Goal: Information Seeking & Learning: Learn about a topic

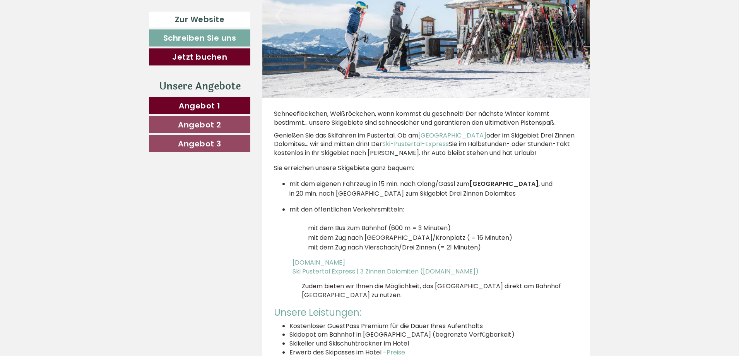
scroll to position [2941, 0]
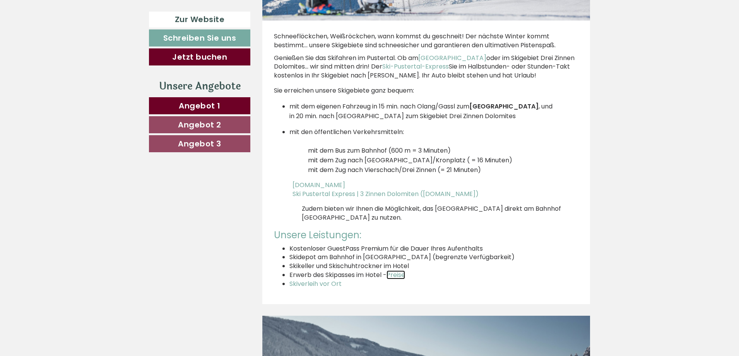
click at [399, 270] on span "Preise" at bounding box center [396, 274] width 19 height 9
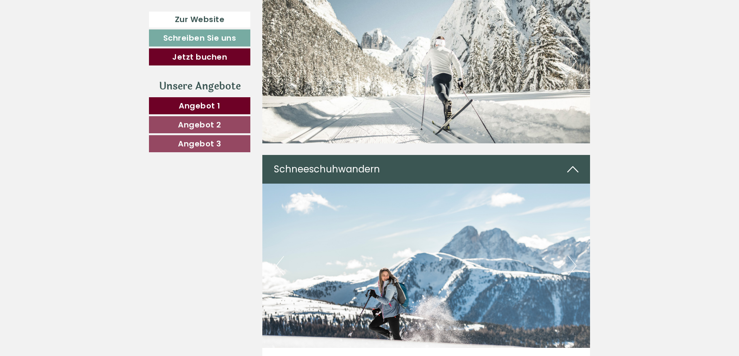
scroll to position [3096, 0]
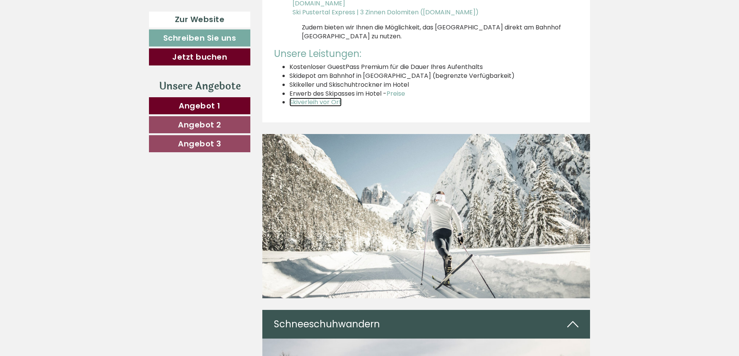
click at [317, 98] on span "Skiverleih vor Ort" at bounding box center [316, 102] width 52 height 9
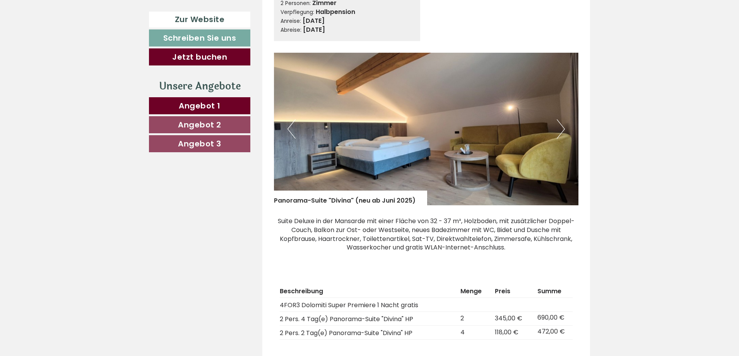
scroll to position [1626, 0]
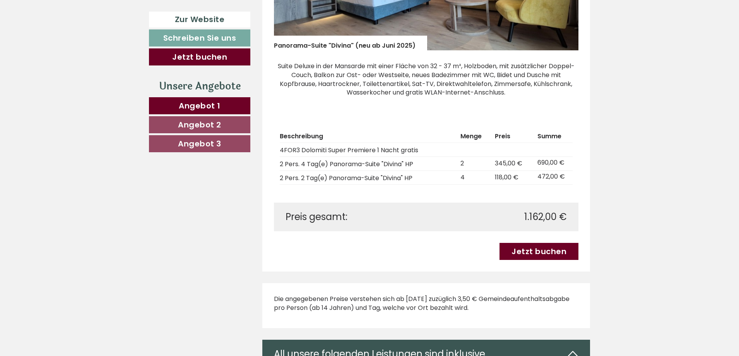
click at [279, 151] on div "Beschreibung Menge Preis Summe 4FOR3 Dolomiti Super Premiere 1 Nacht gratis 2 P…" at bounding box center [426, 157] width 305 height 89
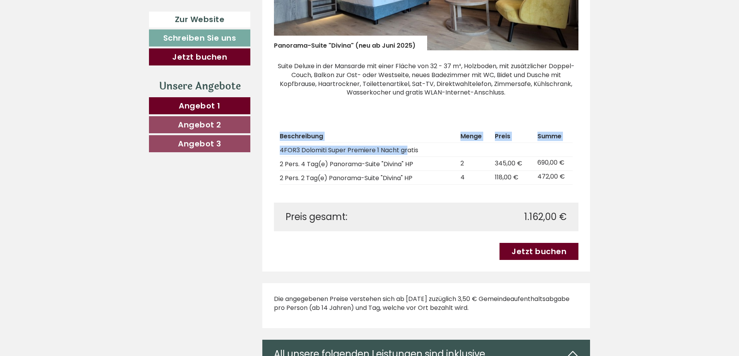
drag, startPoint x: 279, startPoint y: 150, endPoint x: 407, endPoint y: 156, distance: 128.2
click at [407, 156] on div "Beschreibung Menge Preis Summe 4FOR3 Dolomiti Super Premiere 1 Nacht gratis 2 P…" at bounding box center [426, 157] width 305 height 89
click at [401, 141] on th "Beschreibung" at bounding box center [369, 136] width 178 height 12
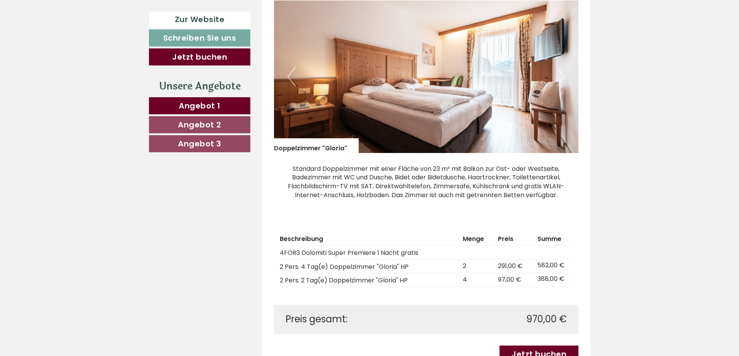
scroll to position [542, 0]
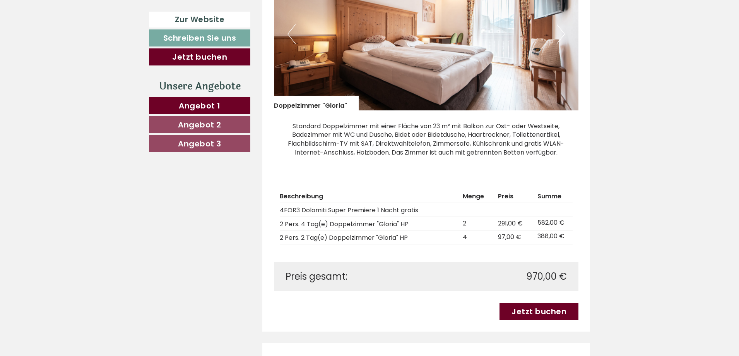
click at [460, 237] on td "4" at bounding box center [477, 237] width 35 height 14
drag, startPoint x: 460, startPoint y: 236, endPoint x: 516, endPoint y: 235, distance: 55.7
click at [516, 235] on tr "2 Pers. 2 Tag(e) Doppelzimmer "Gloria" HP 4 97,00 € 388,00 €" at bounding box center [426, 237] width 293 height 14
click at [484, 197] on th "Menge" at bounding box center [477, 196] width 35 height 12
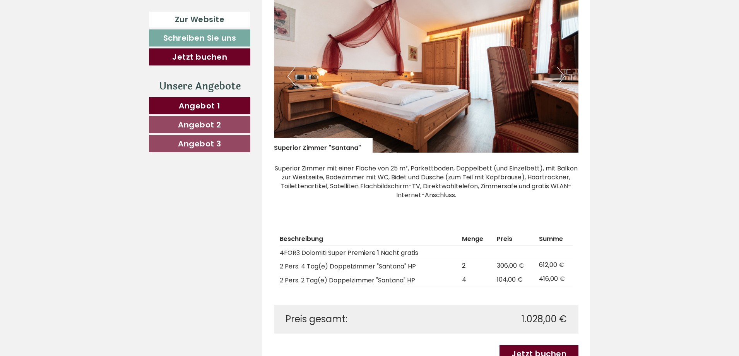
scroll to position [1161, 0]
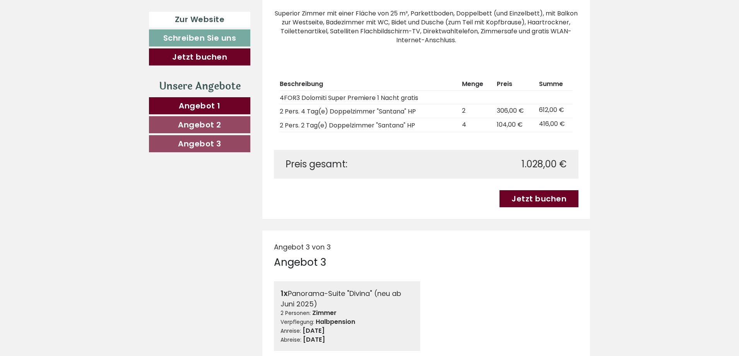
drag, startPoint x: 451, startPoint y: 115, endPoint x: 495, endPoint y: 114, distance: 44.1
click at [488, 114] on tr "2 Pers. 4 Tag(e) Doppelzimmer "Santana" HP 2 306,00 € 612,00 €" at bounding box center [426, 111] width 293 height 14
drag, startPoint x: 495, startPoint y: 114, endPoint x: 499, endPoint y: 113, distance: 3.9
click at [497, 113] on td "306,00 €" at bounding box center [515, 111] width 42 height 14
drag, startPoint x: 493, startPoint y: 112, endPoint x: 537, endPoint y: 114, distance: 43.8
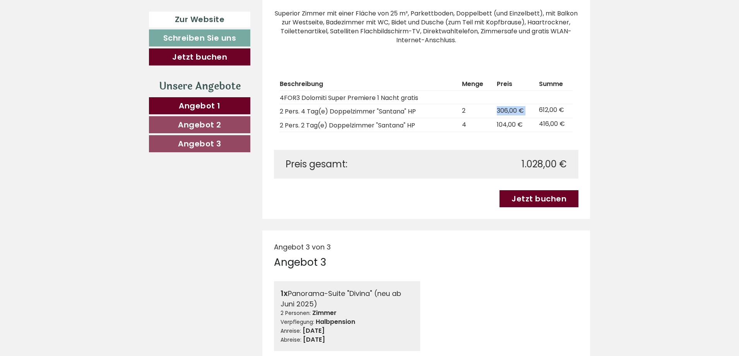
click at [537, 114] on tr "2 Pers. 4 Tag(e) Doppelzimmer "Santana" HP 2 306,00 € 612,00 €" at bounding box center [426, 111] width 293 height 14
click at [541, 113] on td "612,00 €" at bounding box center [554, 111] width 37 height 14
click at [567, 113] on td "612,00 €" at bounding box center [554, 111] width 37 height 14
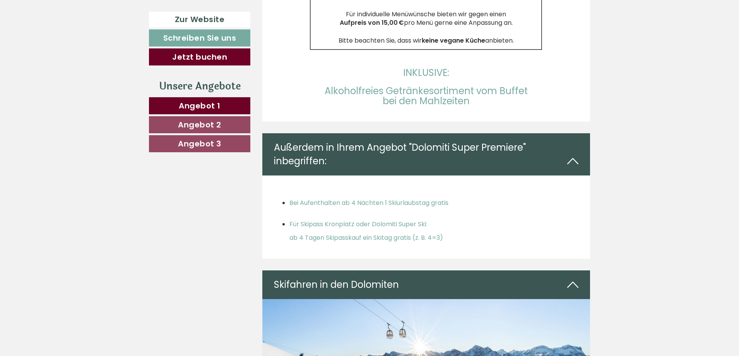
scroll to position [2554, 0]
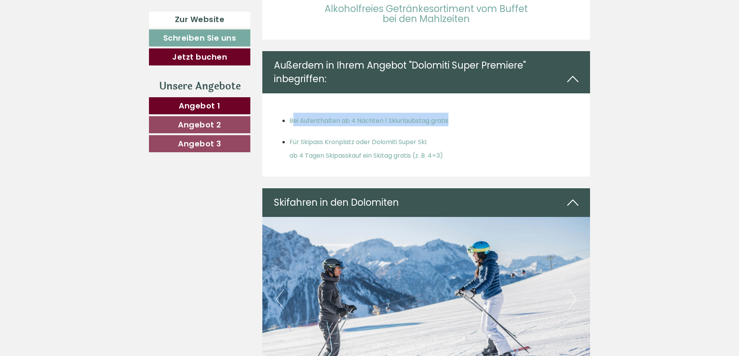
drag, startPoint x: 339, startPoint y: 98, endPoint x: 456, endPoint y: 106, distance: 117.2
click at [452, 113] on ul "Bei Aufenthalten ab 4 Nächten 1 Skiurlaubstag gratis Für Skipass Kronplatz oder…" at bounding box center [426, 137] width 305 height 48
click at [459, 113] on ul "Bei Aufenthalten ab 4 Nächten 1 Skiurlaubstag gratis Für Skipass Kronplatz oder…" at bounding box center [426, 137] width 305 height 48
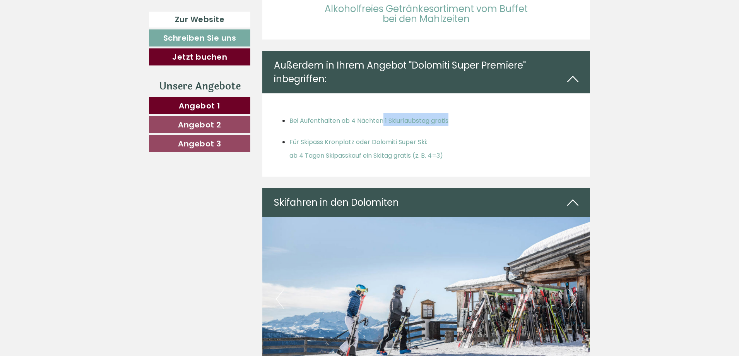
drag, startPoint x: 384, startPoint y: 96, endPoint x: 438, endPoint y: 100, distance: 54.4
click at [438, 113] on ul "Bei Aufenthalten ab 4 Nächten 1 Skiurlaubstag gratis Für Skipass Kronplatz oder…" at bounding box center [426, 137] width 305 height 48
click at [469, 113] on ul "Bei Aufenthalten ab 4 Nächten 1 Skiurlaubstag gratis Für Skipass Kronplatz oder…" at bounding box center [426, 137] width 305 height 48
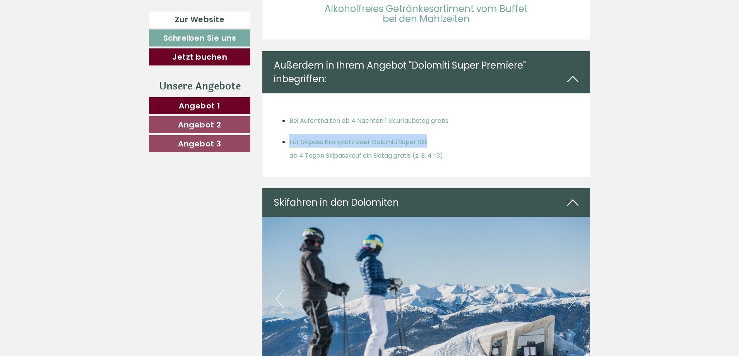
drag, startPoint x: 287, startPoint y: 116, endPoint x: 429, endPoint y: 119, distance: 142.1
click at [429, 119] on ul "Bei Aufenthalten ab 4 Nächten 1 Skiurlaubstag gratis Für Skipass Kronplatz oder…" at bounding box center [426, 137] width 305 height 48
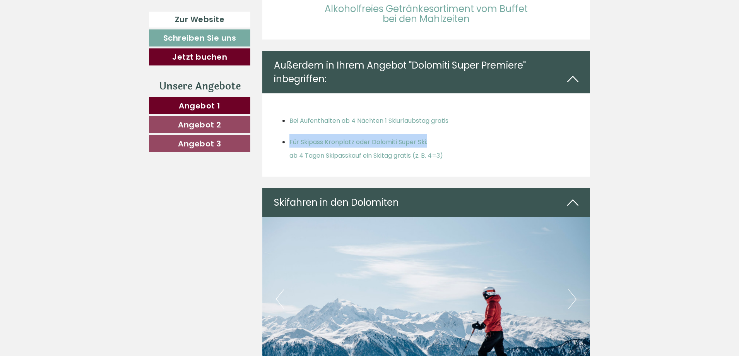
drag, startPoint x: 284, startPoint y: 126, endPoint x: 454, endPoint y: 132, distance: 169.2
click at [454, 132] on ul "Bei Aufenthalten ab 4 Nächten 1 Skiurlaubstag gratis Für Skipass Kronplatz oder…" at bounding box center [426, 137] width 305 height 48
click at [457, 134] on h3 "Für Skipass Kronplatz oder Dolomiti Super Ski: ab 4 Tagen Skipasskauf ein Skita…" at bounding box center [435, 147] width 290 height 27
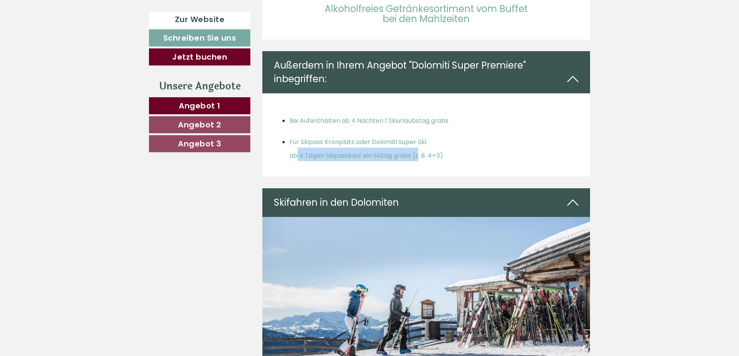
drag, startPoint x: 286, startPoint y: 131, endPoint x: 416, endPoint y: 130, distance: 129.3
click at [416, 130] on ul "Bei Aufenthalten ab 4 Nächten 1 Skiurlaubstag gratis Für Skipass Kronplatz oder…" at bounding box center [426, 137] width 305 height 48
click at [479, 134] on h3 "Für Skipass Kronplatz oder Dolomiti Super Ski: ab 4 Tagen Skipasskauf ein Skita…" at bounding box center [435, 147] width 290 height 27
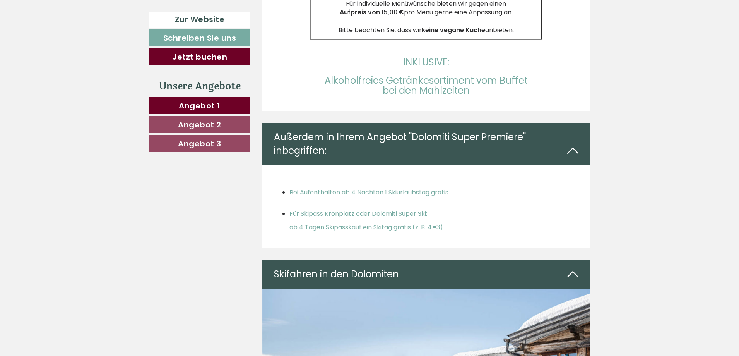
scroll to position [2400, 0]
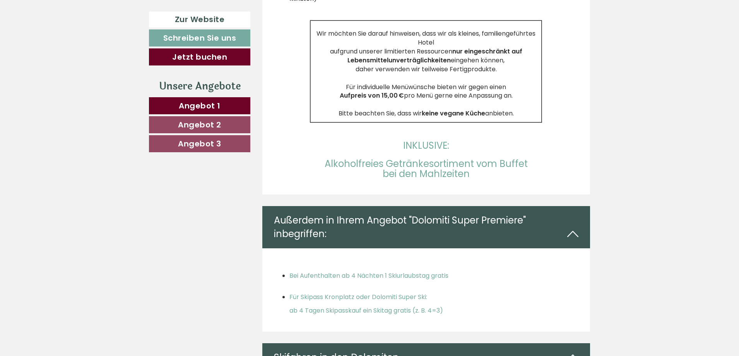
drag, startPoint x: 403, startPoint y: 191, endPoint x: 247, endPoint y: 9, distance: 239.6
click at [247, 7] on div "Zur Website Schreiben Sie uns Jetzt buchen Unsere Angebote Angebot 1 Angebot 2 …" at bounding box center [369, 221] width 453 height 4487
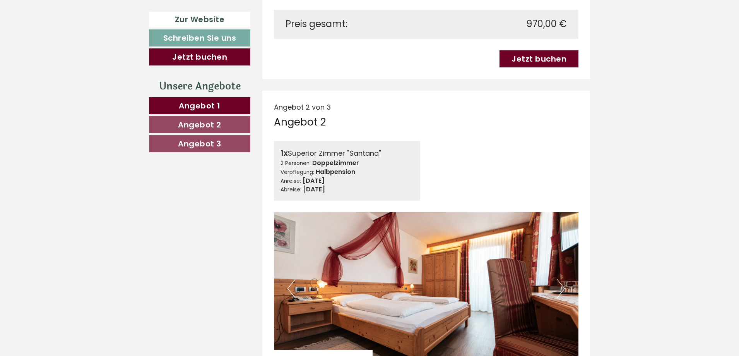
scroll to position [697, 0]
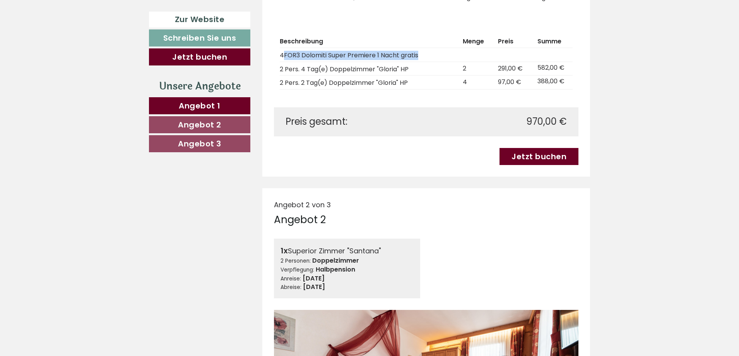
drag, startPoint x: 283, startPoint y: 53, endPoint x: 439, endPoint y: 53, distance: 156.8
click at [439, 53] on td "4FOR3 Dolomiti Super Premiere 1 Nacht gratis" at bounding box center [370, 55] width 180 height 14
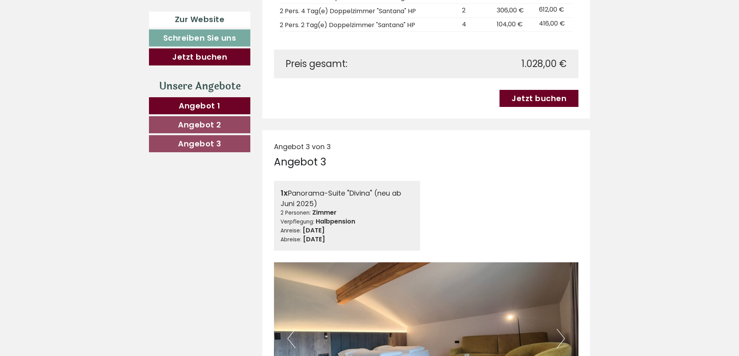
scroll to position [1393, 0]
